Goal: Transaction & Acquisition: Purchase product/service

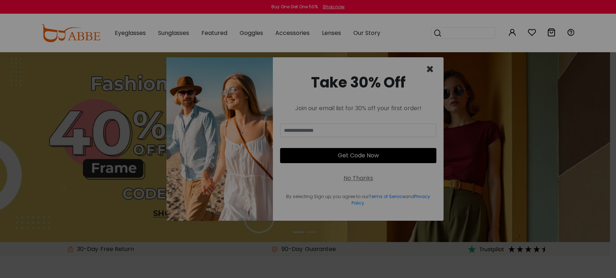
click at [428, 69] on span "×" at bounding box center [430, 69] width 8 height 18
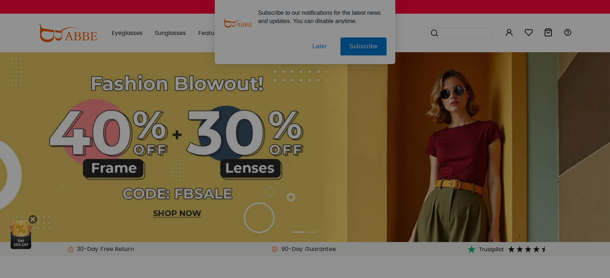
click at [320, 45] on button "Later" at bounding box center [319, 47] width 32 height 18
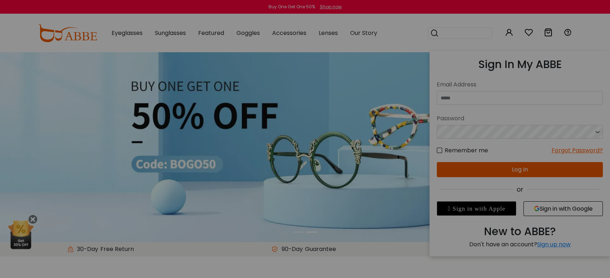
click at [506, 34] on icon at bounding box center [509, 32] width 9 height 9
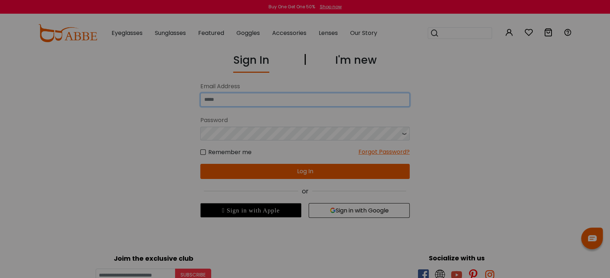
click at [248, 100] on input "email" at bounding box center [304, 100] width 209 height 14
type input "**********"
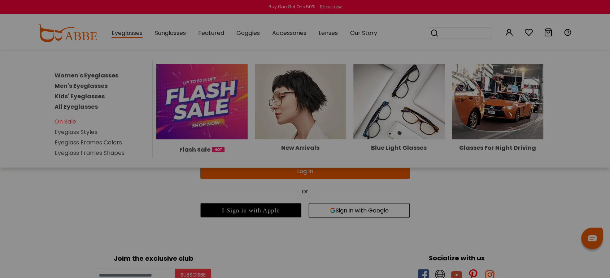
click at [110, 75] on link "Women's Eyeglasses" at bounding box center [86, 75] width 64 height 8
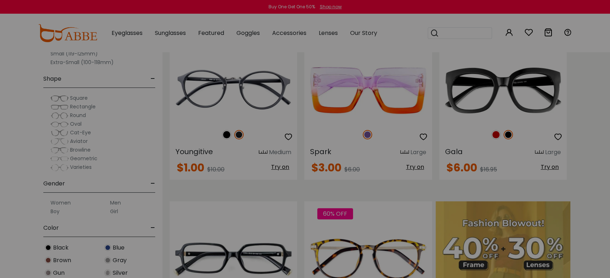
scroll to position [208, 0]
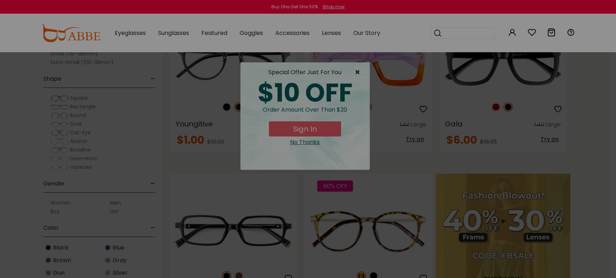
click at [355, 73] on span "×" at bounding box center [359, 72] width 9 height 9
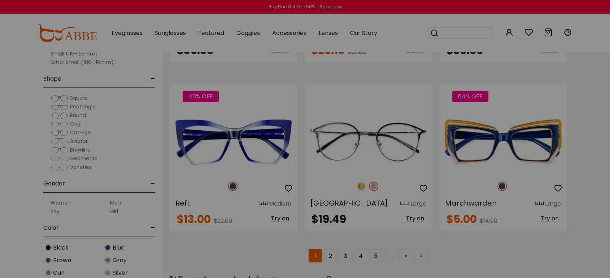
scroll to position [3463, 0]
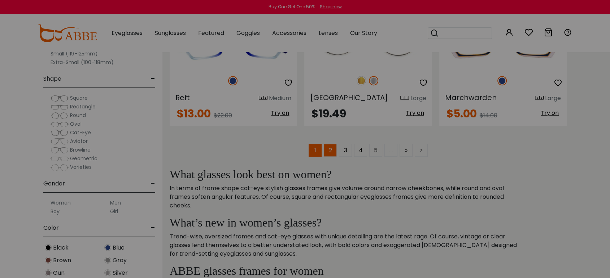
click at [329, 149] on link "2" at bounding box center [330, 150] width 13 height 13
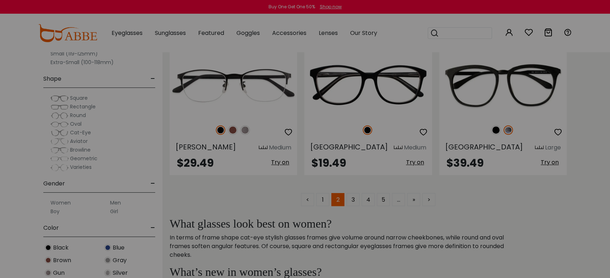
scroll to position [3415, 0]
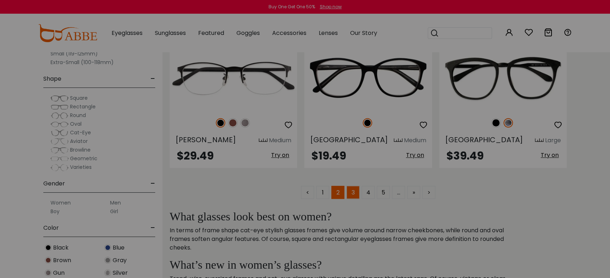
click at [351, 186] on link "3" at bounding box center [352, 192] width 13 height 13
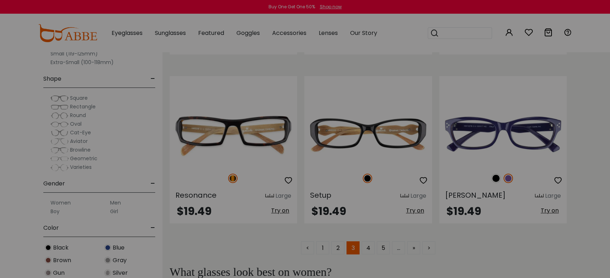
scroll to position [3350, 0]
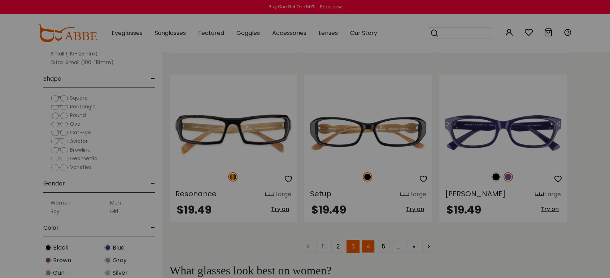
click at [368, 245] on link "4" at bounding box center [367, 246] width 13 height 13
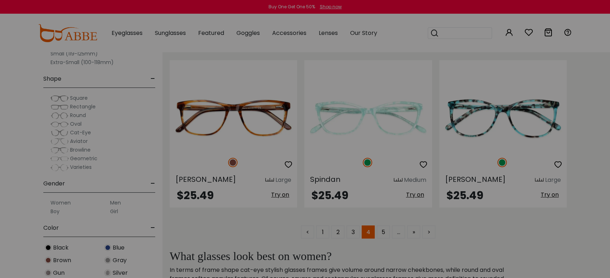
scroll to position [3367, 0]
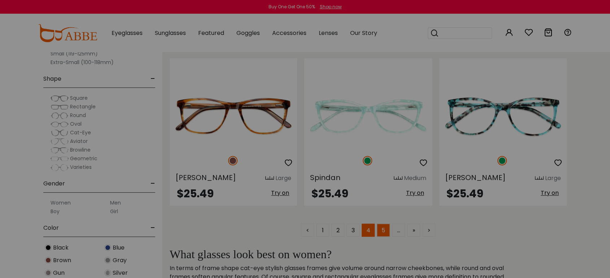
click at [380, 227] on link "5" at bounding box center [383, 230] width 13 height 13
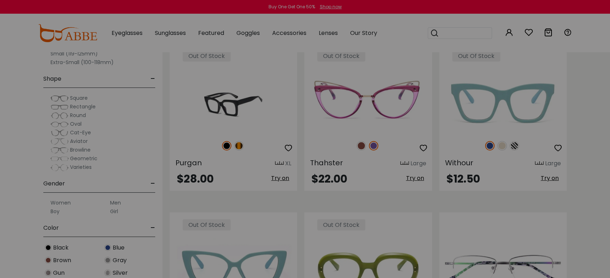
scroll to position [2196, 0]
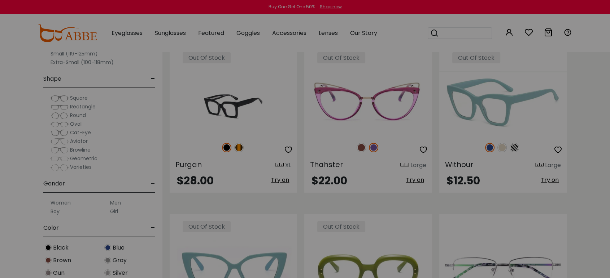
click at [501, 146] on img at bounding box center [501, 147] width 9 height 9
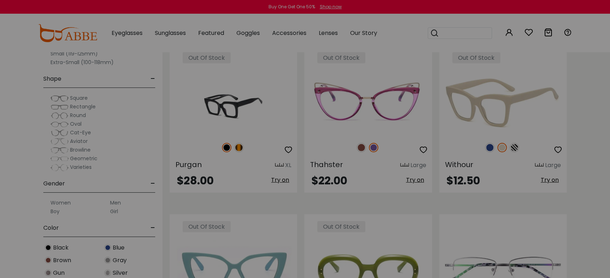
click at [514, 147] on img at bounding box center [513, 147] width 9 height 9
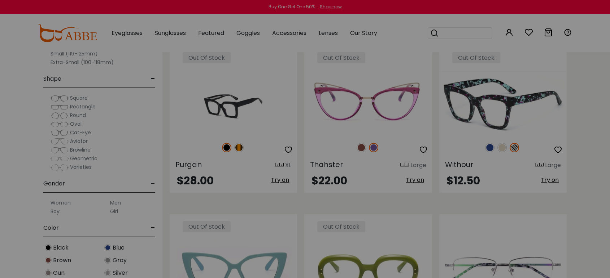
click at [486, 144] on img at bounding box center [489, 147] width 9 height 9
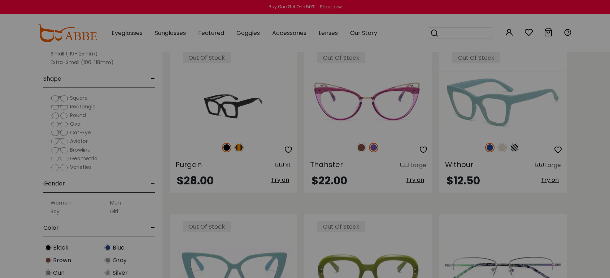
click at [549, 102] on img at bounding box center [502, 103] width 127 height 64
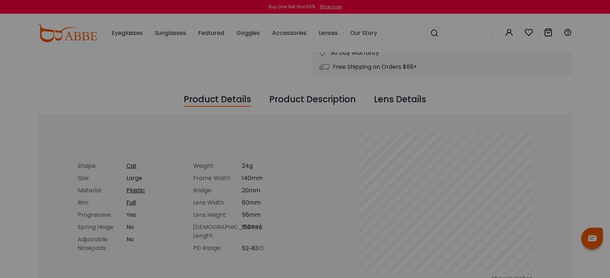
scroll to position [224, 0]
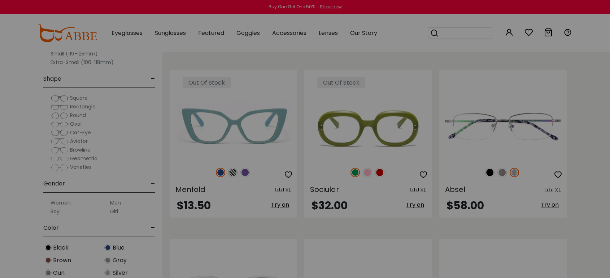
scroll to position [2357, 0]
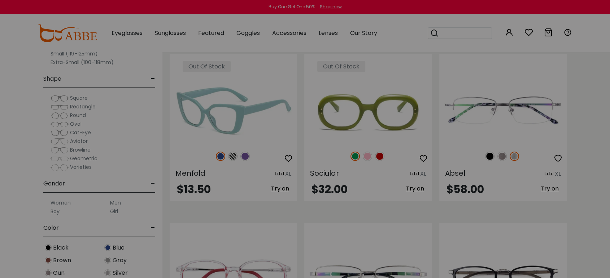
click at [245, 155] on img at bounding box center [244, 156] width 9 height 9
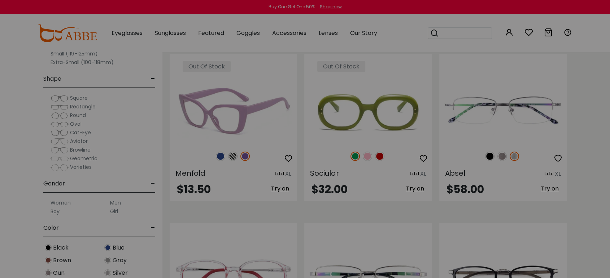
click at [221, 152] on img at bounding box center [220, 156] width 9 height 9
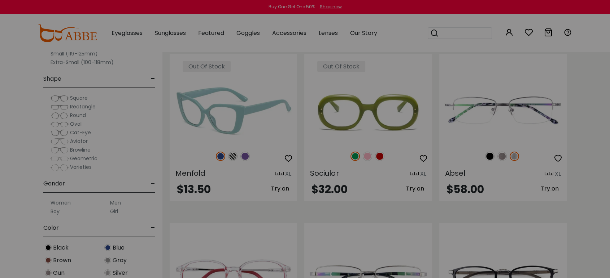
click at [233, 154] on img at bounding box center [232, 156] width 9 height 9
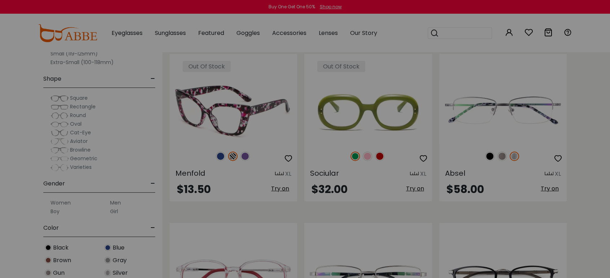
click at [219, 155] on img at bounding box center [220, 156] width 9 height 9
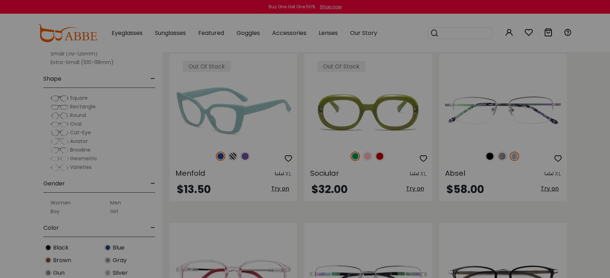
click at [243, 103] on img at bounding box center [233, 112] width 127 height 64
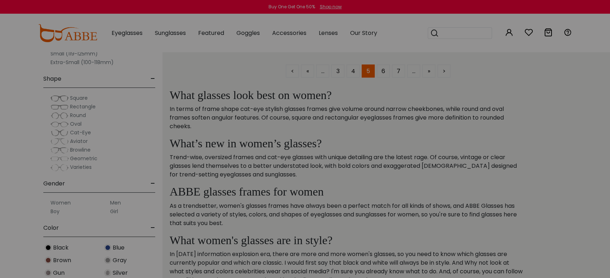
scroll to position [3527, 0]
click at [383, 66] on link "6" at bounding box center [383, 70] width 13 height 13
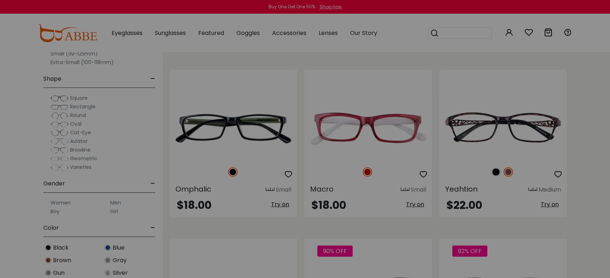
scroll to position [1683, 0]
